Goal: Task Accomplishment & Management: Use online tool/utility

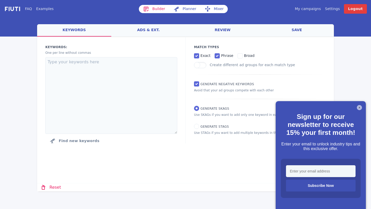
click at [333, 10] on link "Settings" at bounding box center [332, 8] width 15 height 5
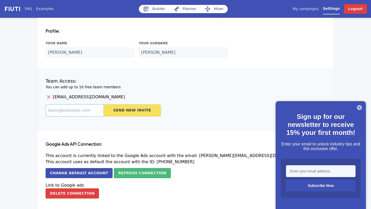
click at [91, 114] on input at bounding box center [75, 110] width 58 height 12
type input "[EMAIL_ADDRESS]"
click at [124, 115] on button "Send New Invite" at bounding box center [132, 110] width 58 height 12
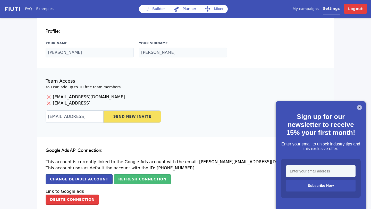
click at [360, 110] on div "X Sign up for our newsletter to receive 15% your first month! Enter your email …" at bounding box center [321, 155] width 90 height 108
click at [360, 109] on button "X" at bounding box center [359, 107] width 5 height 5
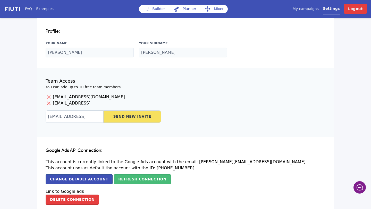
click at [309, 12] on div "My campaigns Price Settings Login Logout" at bounding box center [310, 9] width 114 height 10
click at [310, 10] on link "My campaigns" at bounding box center [306, 8] width 26 height 5
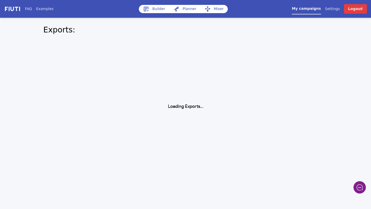
click at [338, 9] on link "Settings" at bounding box center [332, 8] width 15 height 5
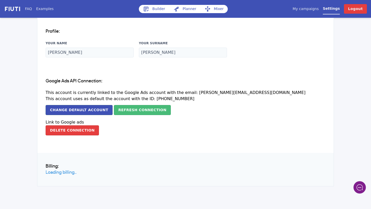
click at [164, 11] on link "Builder" at bounding box center [154, 9] width 30 height 8
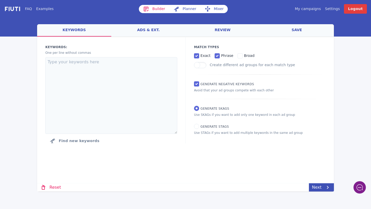
click at [309, 7] on link "My campaigns" at bounding box center [308, 8] width 26 height 5
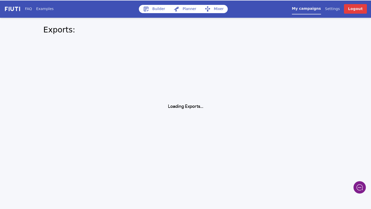
click at [333, 10] on link "Settings" at bounding box center [332, 8] width 15 height 5
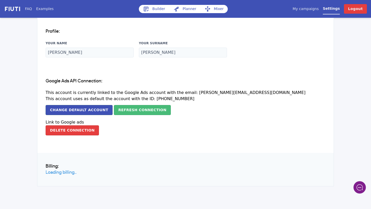
click at [312, 10] on link "My campaigns" at bounding box center [306, 8] width 26 height 5
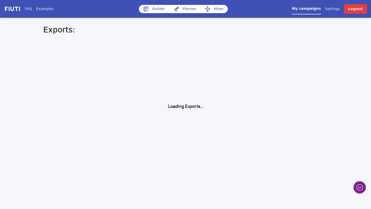
click at [337, 9] on link "Settings" at bounding box center [332, 8] width 15 height 5
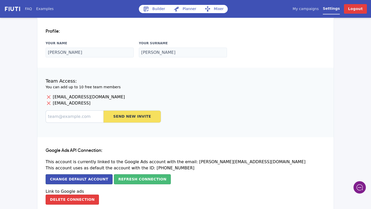
click at [306, 11] on link "My campaigns" at bounding box center [306, 8] width 26 height 5
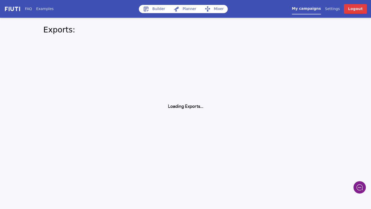
click at [155, 8] on link "Builder" at bounding box center [154, 9] width 30 height 8
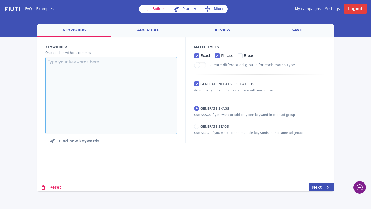
click at [122, 86] on textarea at bounding box center [111, 95] width 132 height 77
click at [149, 31] on link "ads & ext." at bounding box center [148, 30] width 74 height 12
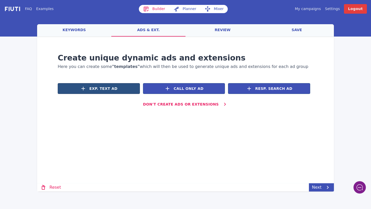
click at [112, 89] on span "Exp. Text Ad" at bounding box center [103, 88] width 28 height 5
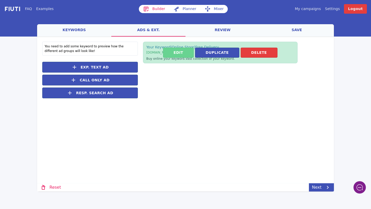
click at [173, 53] on button "Edit" at bounding box center [178, 53] width 31 height 10
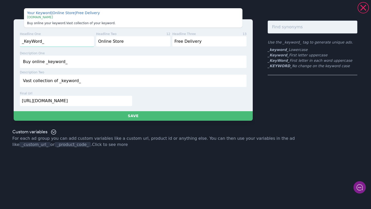
click at [49, 40] on input "_KeyWord_" at bounding box center [57, 41] width 74 height 11
click at [125, 39] on input "Online Store" at bounding box center [133, 41] width 74 height 11
click at [185, 40] on input "Free Delivery" at bounding box center [209, 41] width 74 height 11
click at [362, 12] on icon at bounding box center [363, 8] width 10 height 10
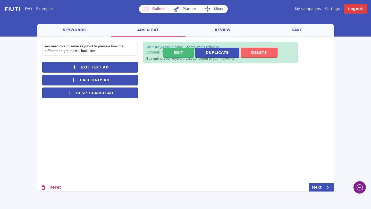
click at [263, 52] on button "Delete" at bounding box center [259, 53] width 37 height 10
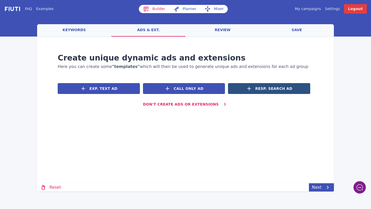
click at [278, 91] on button "Resp. Search Ad" at bounding box center [269, 88] width 82 height 11
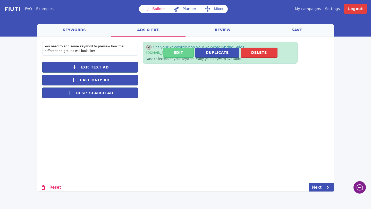
click at [188, 53] on button "Edit" at bounding box center [178, 53] width 31 height 10
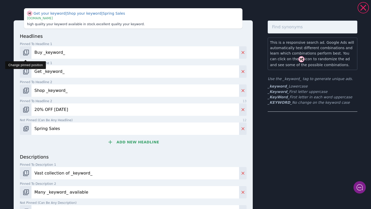
click at [27, 52] on img "Change pinned position" at bounding box center [26, 52] width 6 height 6
click at [27, 53] on img "Change pinned position" at bounding box center [26, 52] width 6 height 6
click at [27, 73] on img "Change pinned position" at bounding box center [26, 72] width 6 height 6
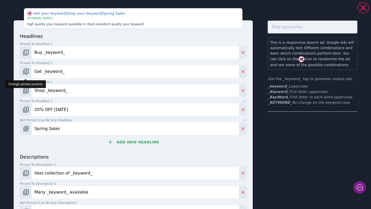
click at [27, 73] on img "Change pinned position" at bounding box center [26, 72] width 6 height 6
click at [24, 89] on img "Change pinned position" at bounding box center [26, 91] width 6 height 6
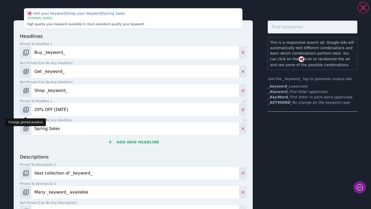
click at [26, 110] on img "Change pinned position" at bounding box center [26, 110] width 6 height 6
click at [129, 142] on button "Add new headline" at bounding box center [133, 142] width 227 height 10
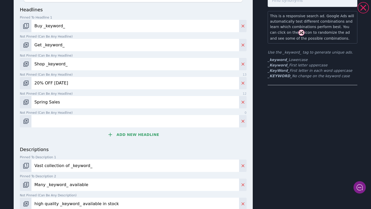
scroll to position [32, 0]
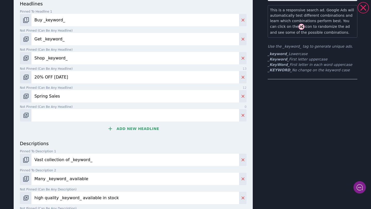
click at [138, 128] on button "Add new headline" at bounding box center [133, 129] width 227 height 10
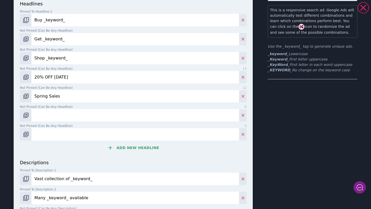
click at [139, 146] on button "Add new headline" at bounding box center [133, 148] width 227 height 10
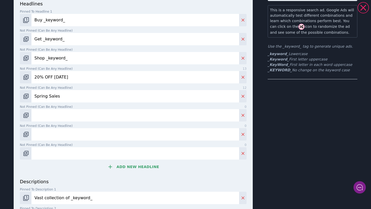
click at [53, 98] on input "Spring Sales" at bounding box center [135, 96] width 208 height 12
click at [62, 79] on input "20% OFF [DATE]" at bounding box center [135, 77] width 208 height 12
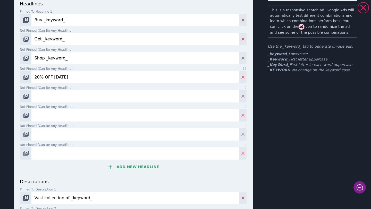
click at [62, 79] on input "20% OFF [DATE]" at bounding box center [135, 77] width 208 height 12
click at [55, 60] on input "Shop _keyword_" at bounding box center [135, 58] width 208 height 12
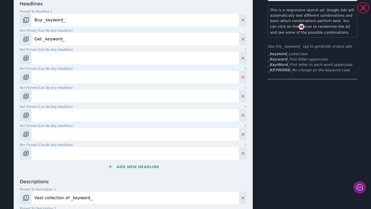
click at [48, 39] on input "Get _keyword_" at bounding box center [135, 39] width 208 height 12
click at [41, 20] on input "Buy _keyword_" at bounding box center [135, 20] width 208 height 12
drag, startPoint x: 42, startPoint y: 20, endPoint x: 27, endPoint y: 20, distance: 14.7
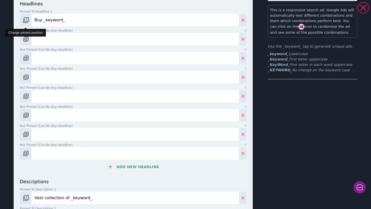
click at [27, 20] on div "Buy _keyword_" at bounding box center [133, 20] width 227 height 12
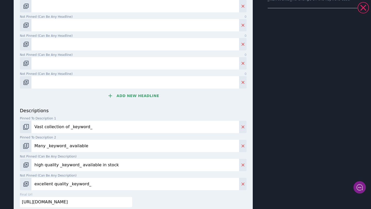
scroll to position [114, 0]
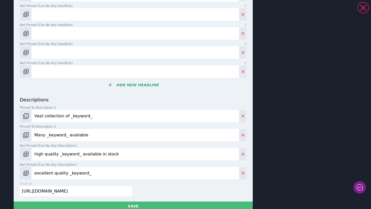
type input "_keyword_"
click at [56, 115] on input "Vast collection of _keyword_" at bounding box center [135, 116] width 208 height 12
click at [63, 142] on div "descriptions Pinned to description 1 0 Pinned to description 2 24 Many _keyword…" at bounding box center [133, 137] width 227 height 83
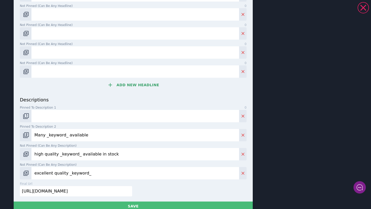
click at [58, 136] on input "Many _keyword_ available" at bounding box center [135, 135] width 208 height 12
click at [60, 155] on input "high quality _keyword_ available in stock" at bounding box center [135, 154] width 208 height 12
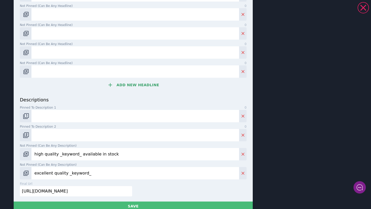
click at [60, 155] on input "high quality _keyword_ available in stock" at bounding box center [135, 154] width 208 height 12
click at [63, 175] on input "excellent quality _keyword_" at bounding box center [135, 173] width 208 height 12
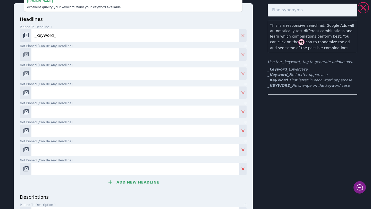
scroll to position [0, 0]
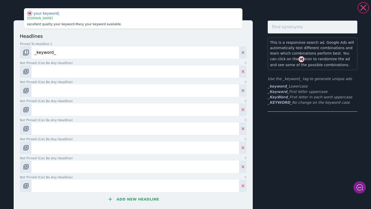
click at [363, 8] on icon at bounding box center [363, 8] width 6 height 6
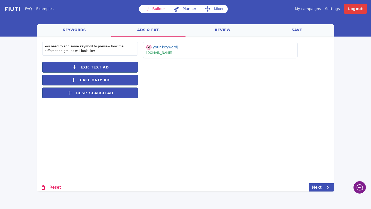
click at [84, 29] on link "keywords" at bounding box center [74, 30] width 74 height 12
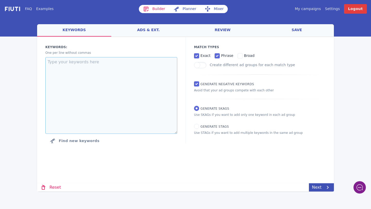
click at [68, 75] on textarea at bounding box center [111, 95] width 132 height 77
click at [135, 111] on textarea at bounding box center [111, 95] width 132 height 77
click at [164, 29] on link "ads & ext." at bounding box center [148, 30] width 74 height 12
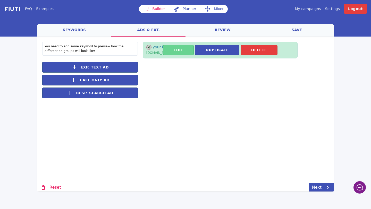
click at [176, 51] on button "Edit" at bounding box center [178, 50] width 31 height 10
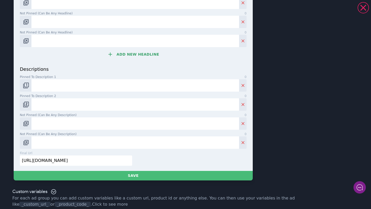
scroll to position [145, 0]
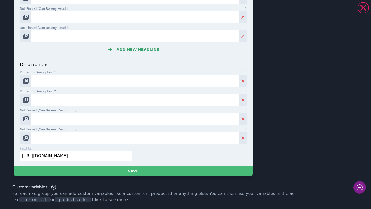
click at [77, 160] on input "[URL][DOMAIN_NAME]" at bounding box center [76, 156] width 112 height 10
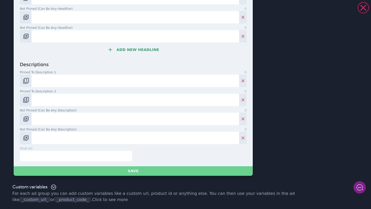
click at [119, 171] on button "Save" at bounding box center [133, 171] width 239 height 10
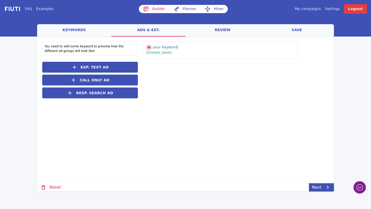
click at [223, 30] on link "review" at bounding box center [223, 30] width 74 height 12
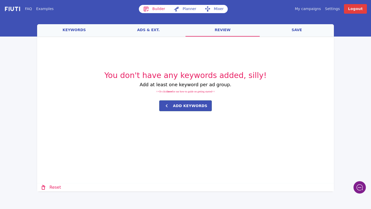
click at [146, 38] on div "You don't have any keywords added, silly! Add at least one keyword per ad group…" at bounding box center [185, 79] width 297 height 85
click at [164, 32] on link "ads & ext." at bounding box center [148, 30] width 74 height 12
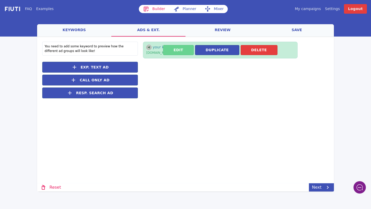
click at [182, 51] on button "Edit" at bounding box center [178, 50] width 31 height 10
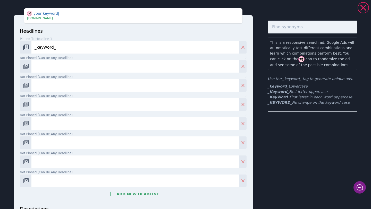
click at [39, 48] on input "_keyword_" at bounding box center [135, 47] width 208 height 12
click at [46, 47] on input "_Keyword_" at bounding box center [135, 47] width 208 height 12
type input "_KeyWord_"
drag, startPoint x: 266, startPoint y: 98, endPoint x: 286, endPoint y: 99, distance: 19.9
click at [286, 99] on div "Your Keyword | | | [DOMAIN_NAME] headlines Pinned to headline 1 9 _KeyWord_ Not…" at bounding box center [185, 164] width 371 height 325
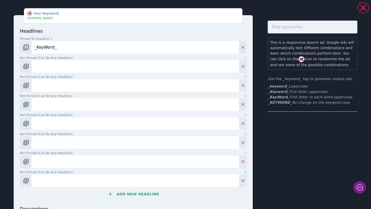
click at [48, 68] on input "Not pinned (Can be any headline) 0" at bounding box center [135, 66] width 208 height 12
type input "R"
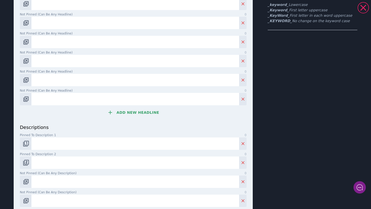
scroll to position [107, 0]
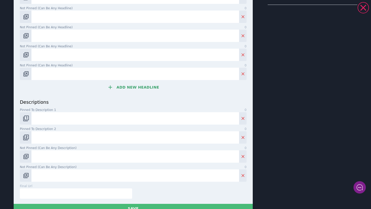
click at [57, 122] on input "Pinned to description 1 0" at bounding box center [135, 118] width 208 height 12
drag, startPoint x: 58, startPoint y: 121, endPoint x: 3, endPoint y: 119, distance: 55.5
click at [3, 119] on div "Your Keyword | | | [DOMAIN_NAME] Your Keyword Do . headlines Pinned to headline…" at bounding box center [185, 55] width 371 height 330
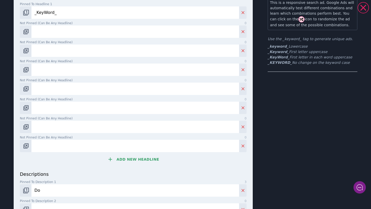
scroll to position [0, 0]
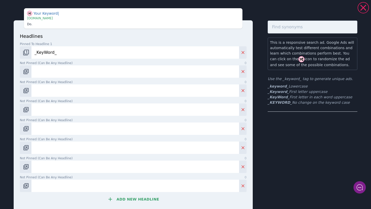
type input "Do"
